Goal: Navigation & Orientation: Find specific page/section

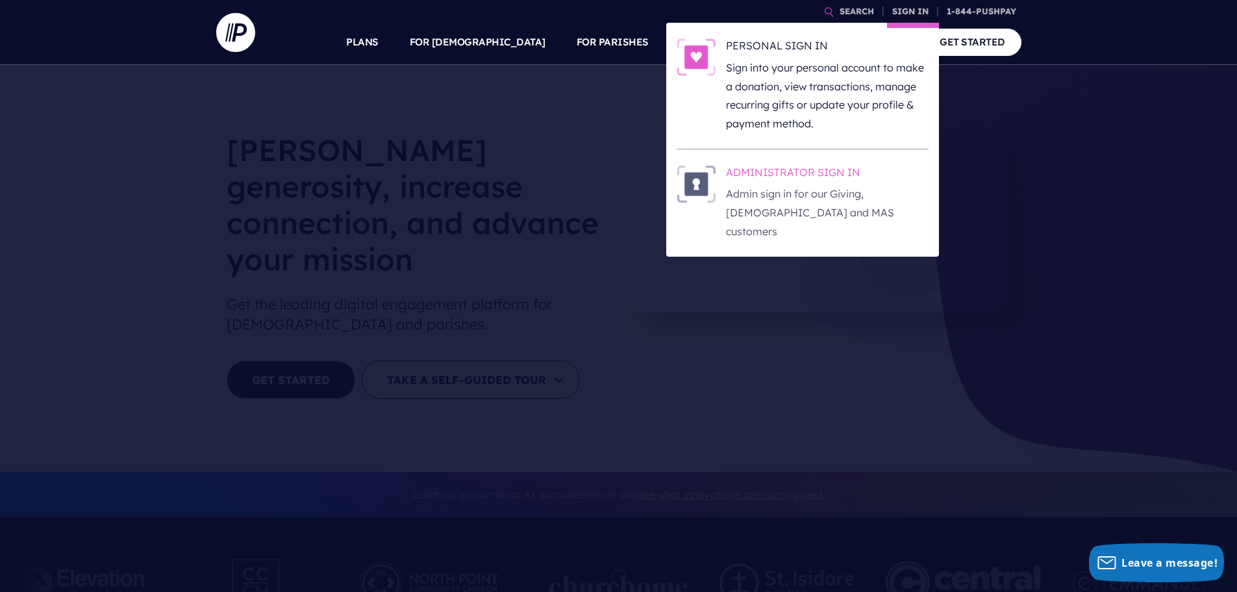
click at [829, 170] on h6 "ADMINISTRATOR SIGN IN" at bounding box center [827, 174] width 203 height 19
click at [821, 170] on h6 "ADMINISTRATOR SIGN IN" at bounding box center [827, 174] width 203 height 19
click at [839, 170] on h6 "ADMINISTRATOR SIGN IN" at bounding box center [827, 174] width 203 height 19
click at [917, 13] on link "SIGN IN" at bounding box center [910, 11] width 47 height 23
click at [827, 168] on h6 "ADMINISTRATOR SIGN IN" at bounding box center [827, 174] width 203 height 19
